Goal: Information Seeking & Learning: Learn about a topic

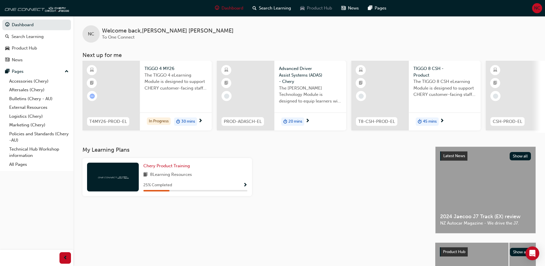
click at [319, 9] on span "Product Hub" at bounding box center [319, 8] width 25 height 7
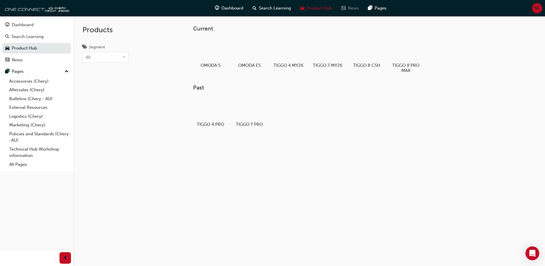
click at [348, 7] on span "News" at bounding box center [353, 8] width 11 height 7
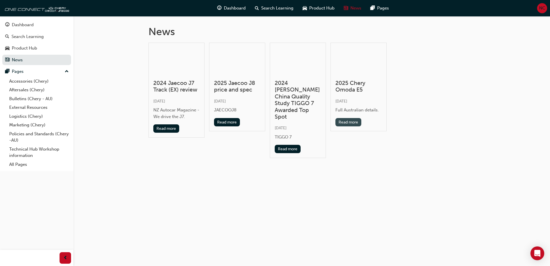
click at [359, 121] on button "Read more" at bounding box center [348, 122] width 26 height 8
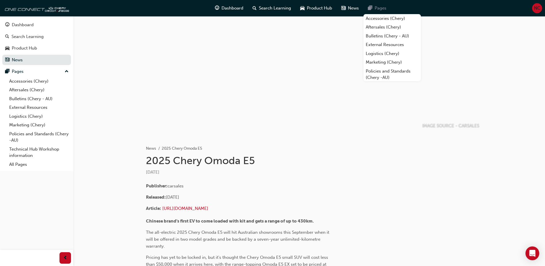
click at [367, 7] on div "Pages" at bounding box center [378, 8] width 28 height 12
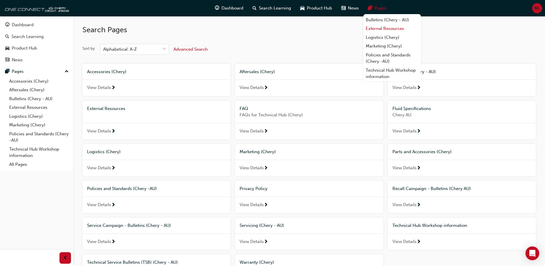
scroll to position [25, 0]
click at [390, 66] on link "Technical Hub Workshop information" at bounding box center [393, 64] width 58 height 15
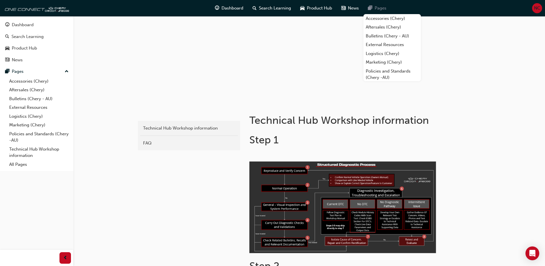
drag, startPoint x: 361, startPoint y: 7, endPoint x: 373, endPoint y: 6, distance: 11.8
click at [373, 6] on div "Pages" at bounding box center [378, 8] width 28 height 12
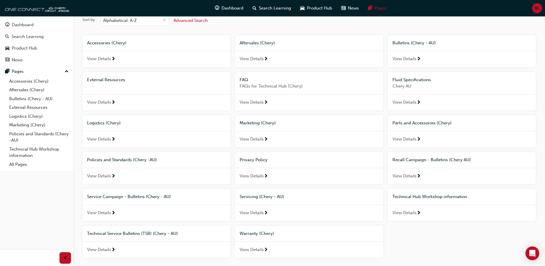
click at [330, 25] on div "Sort by Alphabetical: A-Z Advanced Search" at bounding box center [310, 20] width 454 height 11
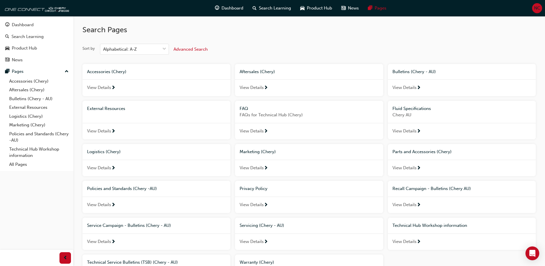
click at [189, 52] on div "Advanced Search" at bounding box center [191, 49] width 34 height 7
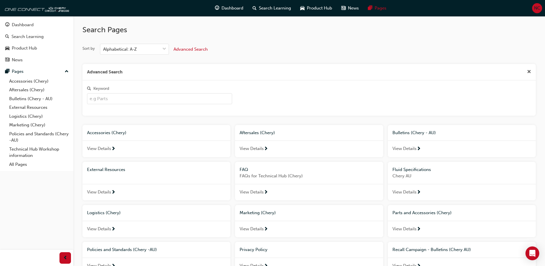
click at [162, 99] on input "Keyword" at bounding box center [159, 98] width 145 height 11
type input "campaign"
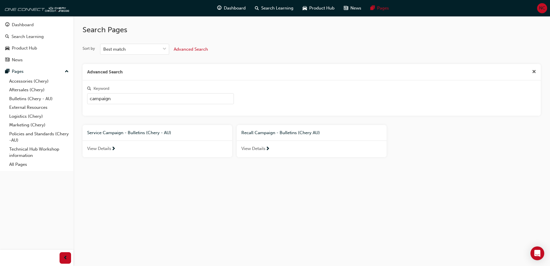
click at [309, 131] on span "Recall Campaign - Bulletins (Chery AU)" at bounding box center [280, 132] width 79 height 5
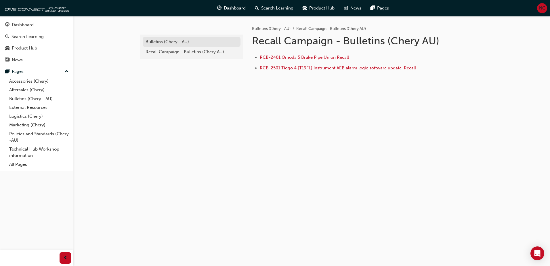
click at [186, 42] on div "Bulletins (Chery - AU)" at bounding box center [191, 42] width 92 height 7
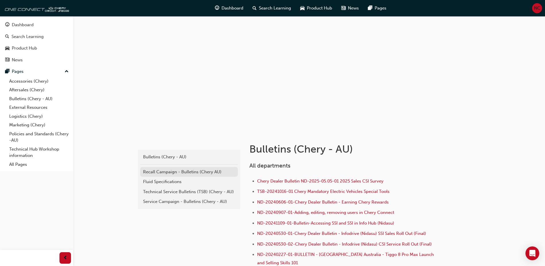
click at [198, 171] on div "Recall Campaign - Bulletins (Chery AU)" at bounding box center [189, 172] width 92 height 7
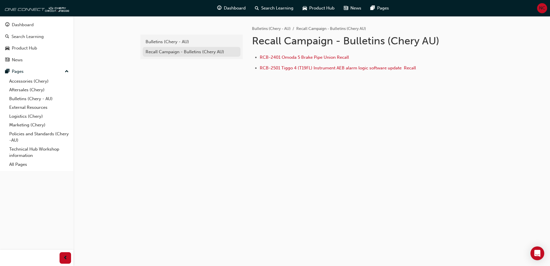
click at [192, 49] on div "Recall Campaign - Bulletins (Chery AU)" at bounding box center [191, 52] width 92 height 7
click at [187, 42] on div "Bulletins (Chery - AU)" at bounding box center [191, 42] width 92 height 7
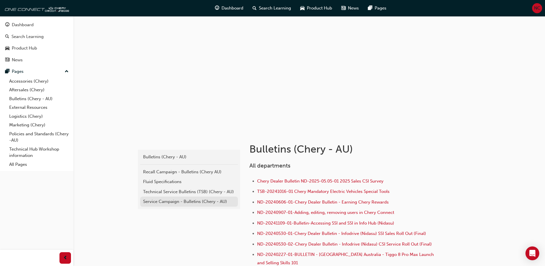
click at [221, 201] on div "Service Campaign - Bulletins (Chery - AU)" at bounding box center [189, 201] width 92 height 7
